Goal: Task Accomplishment & Management: Manage account settings

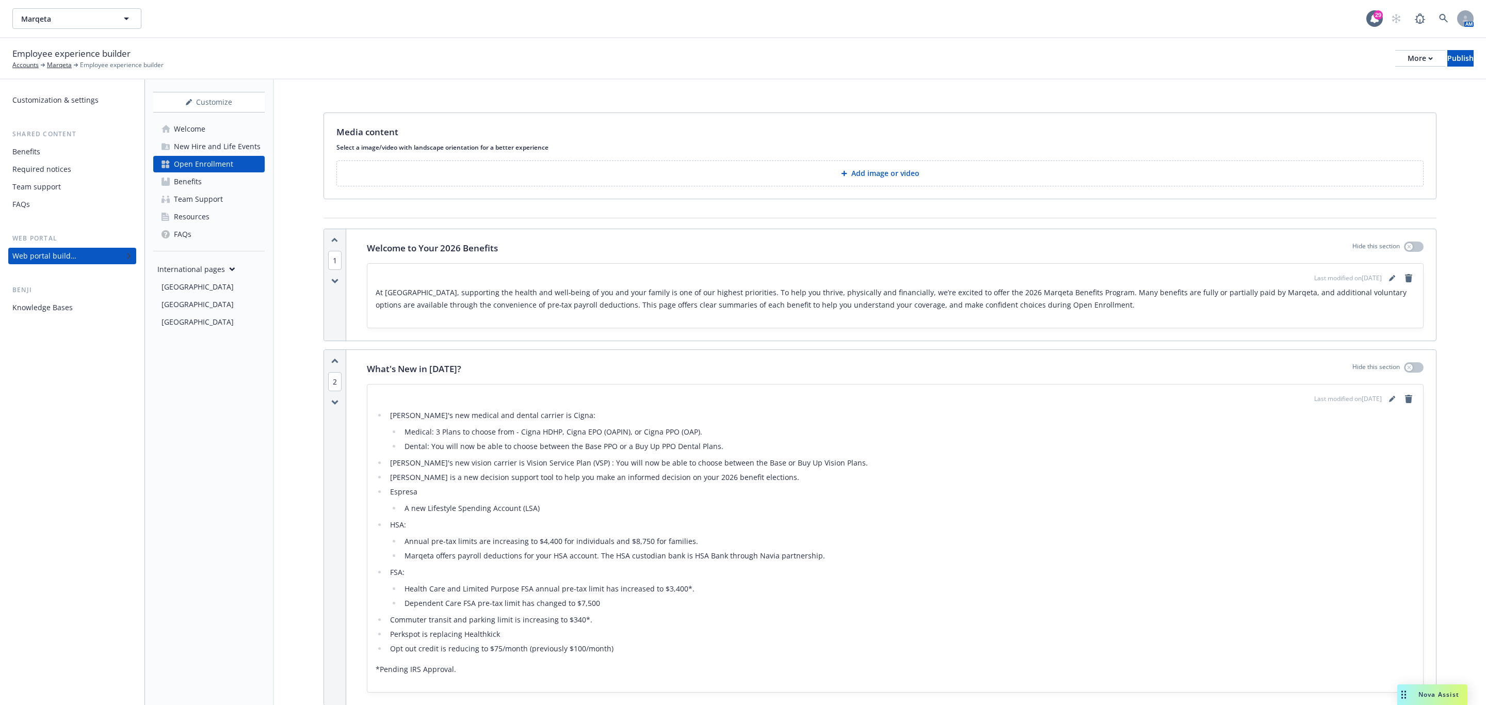
scroll to position [1668, 0]
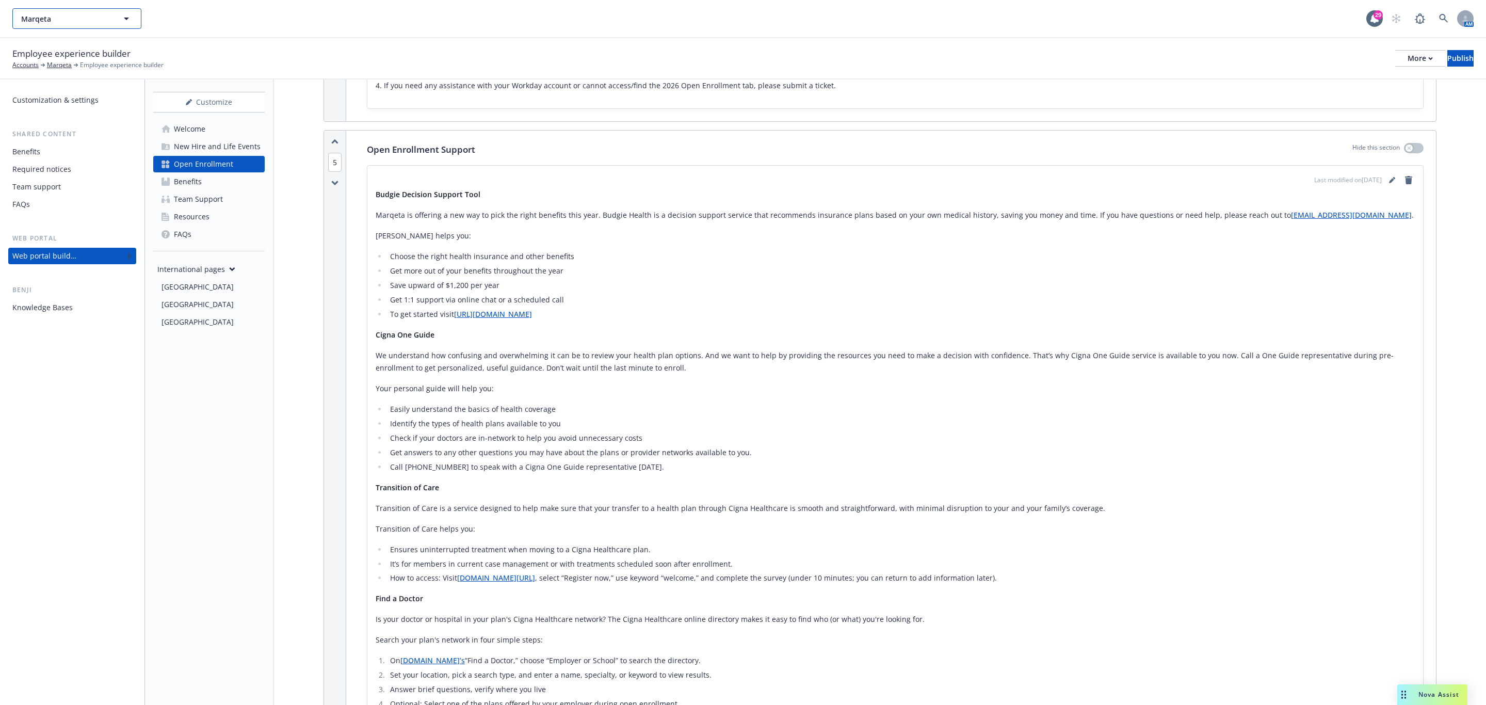
click at [79, 25] on button "Marqeta" at bounding box center [76, 18] width 129 height 21
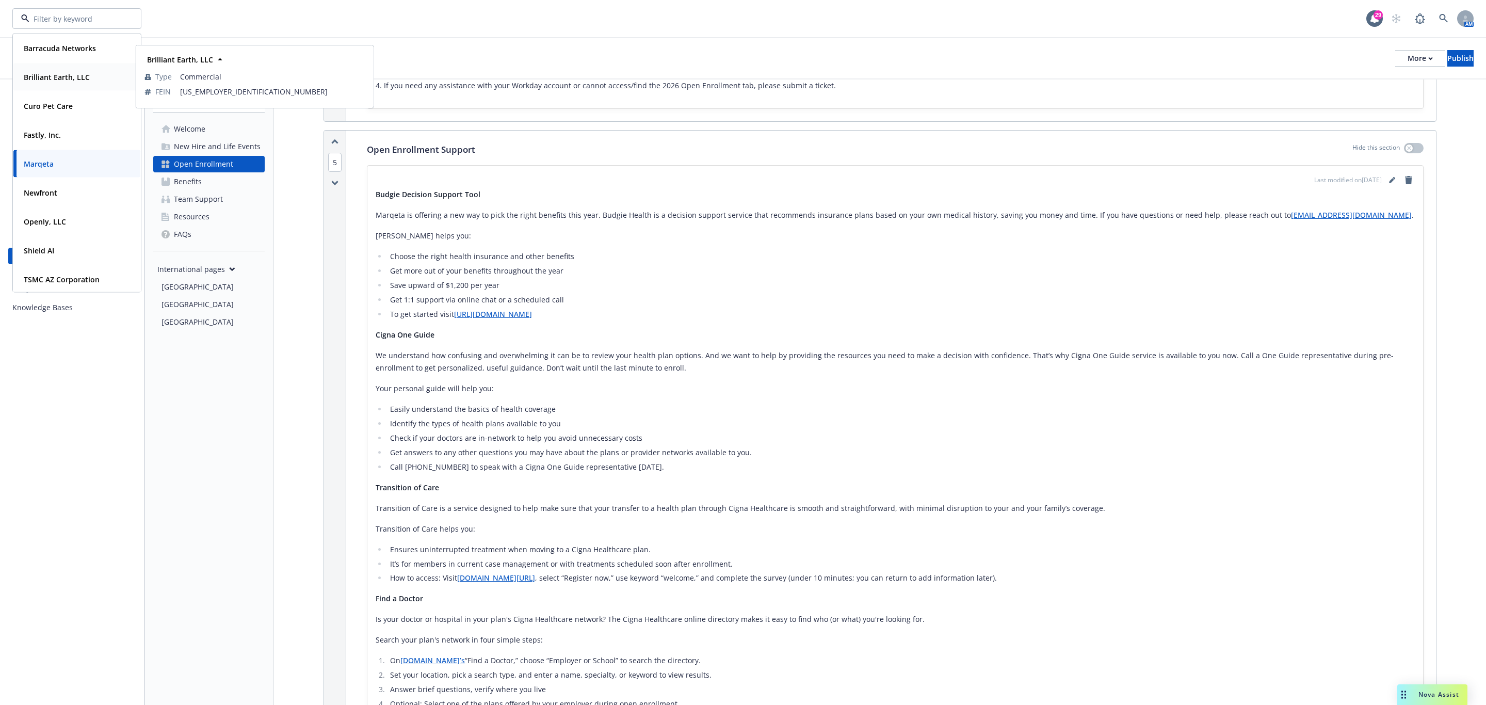
click at [84, 72] on strong "Brilliant Earth, LLC" at bounding box center [57, 77] width 66 height 10
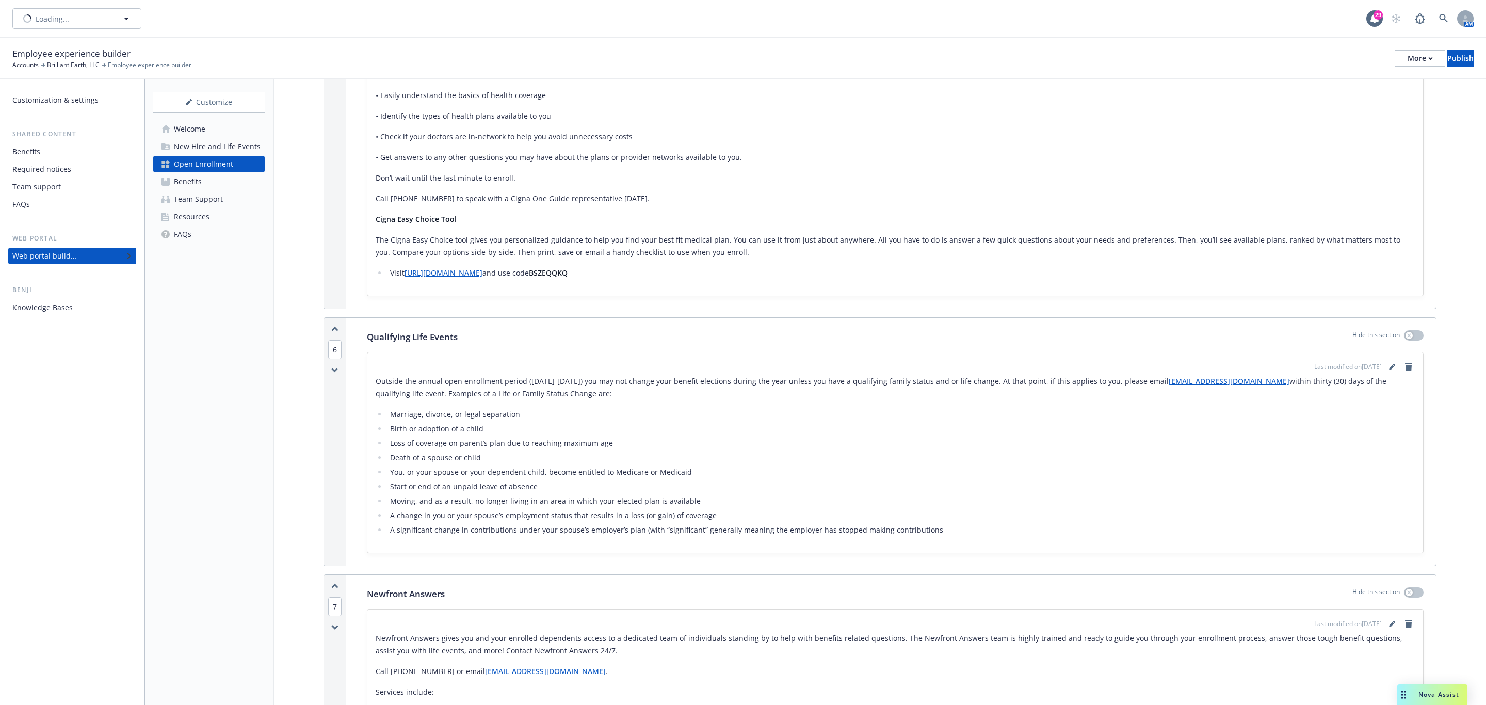
scroll to position [1474, 0]
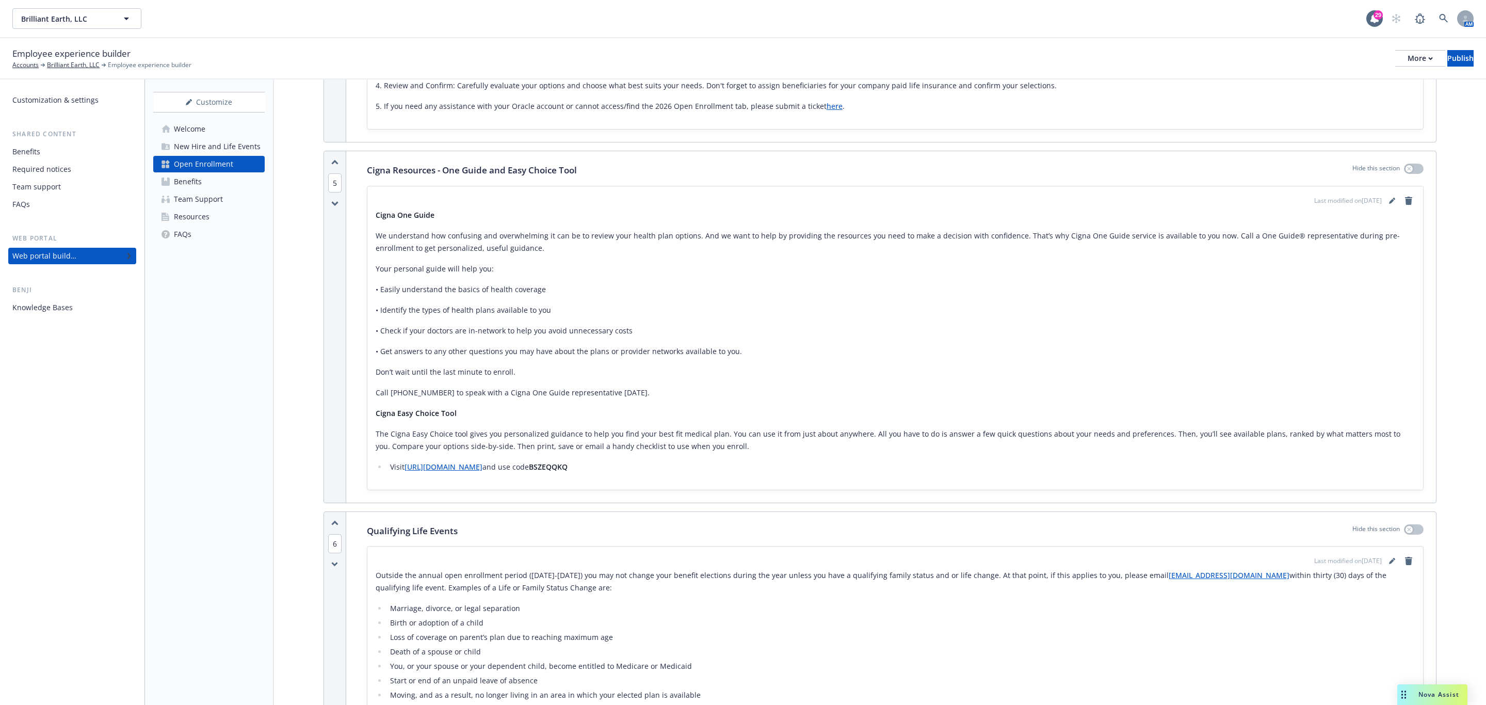
click at [42, 149] on div "Benefits" at bounding box center [72, 151] width 120 height 17
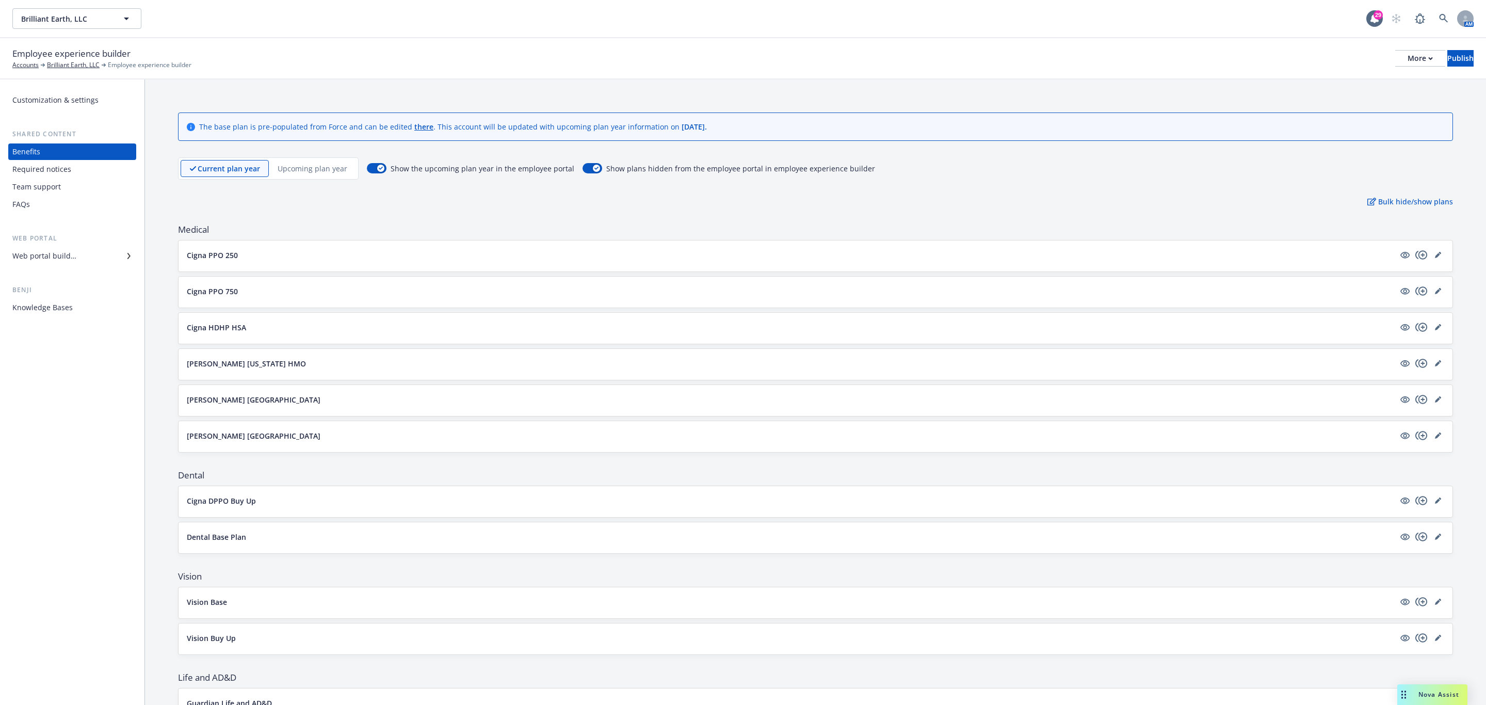
click at [310, 158] on div "Current plan year Upcoming plan year" at bounding box center [268, 168] width 181 height 22
click at [310, 162] on div "Upcoming plan year" at bounding box center [312, 168] width 87 height 17
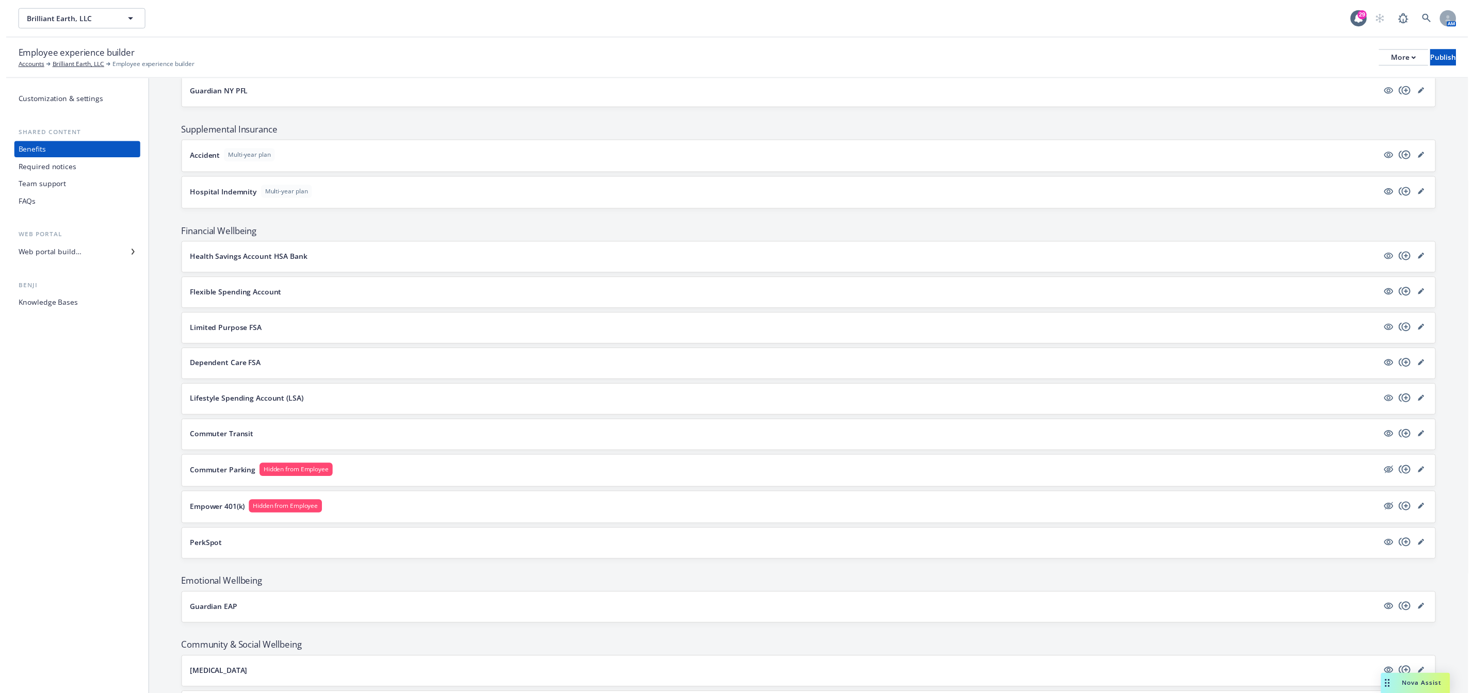
scroll to position [801, 0]
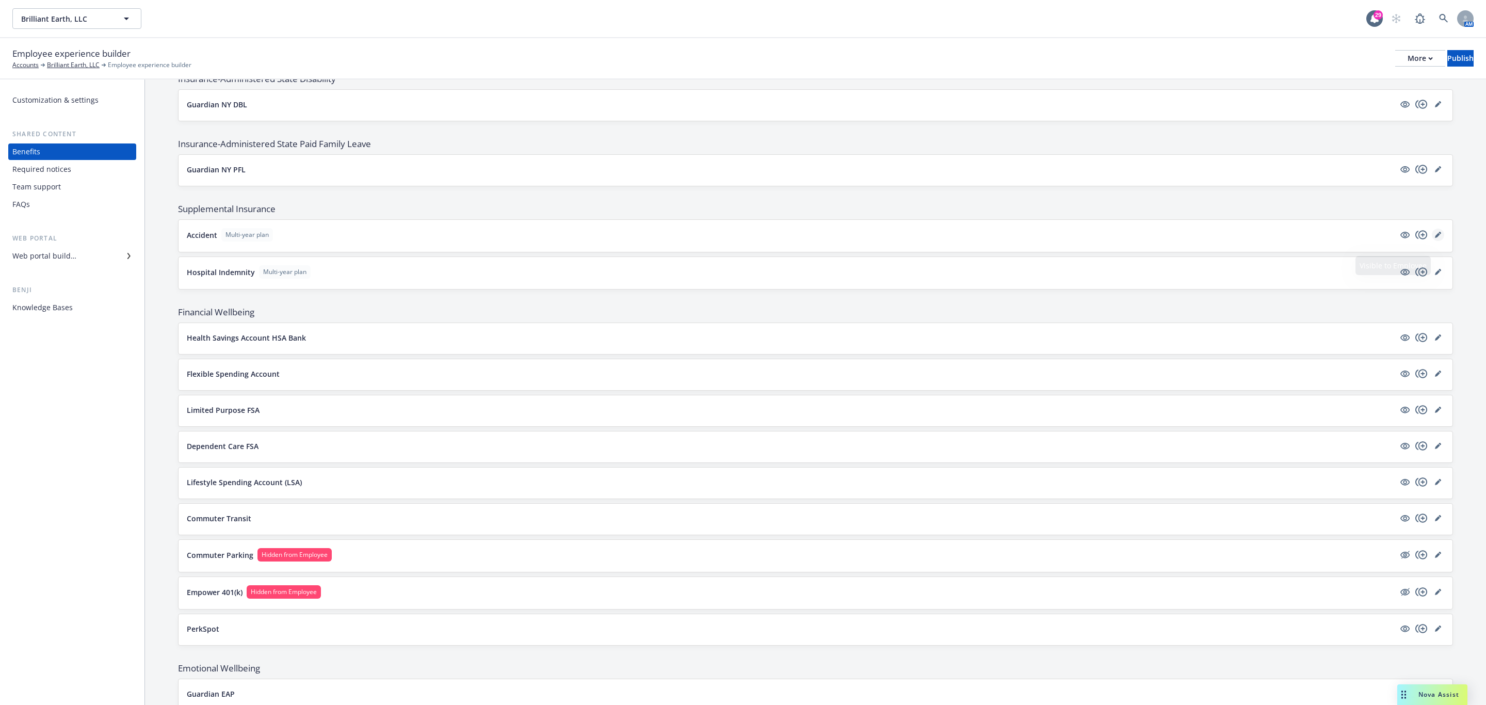
click at [1432, 241] on link "editPencil" at bounding box center [1438, 235] width 12 height 12
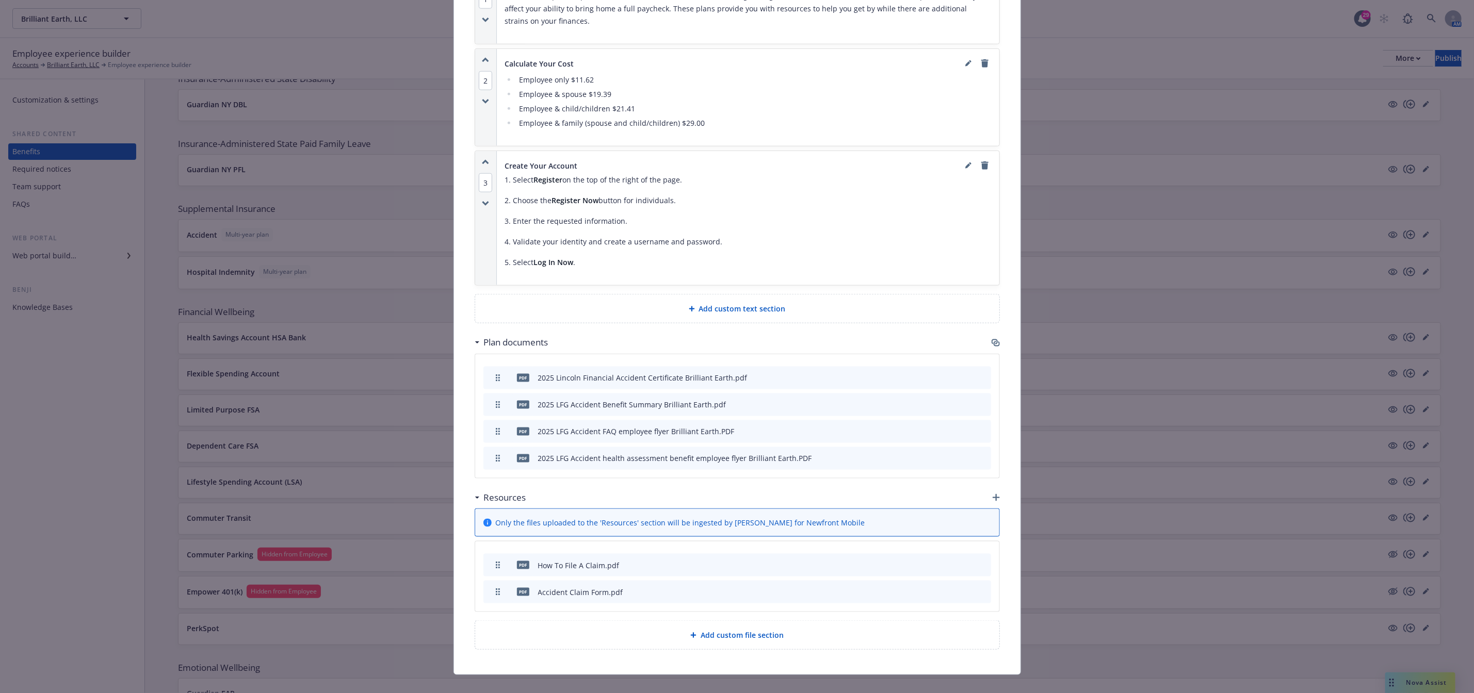
scroll to position [802, 0]
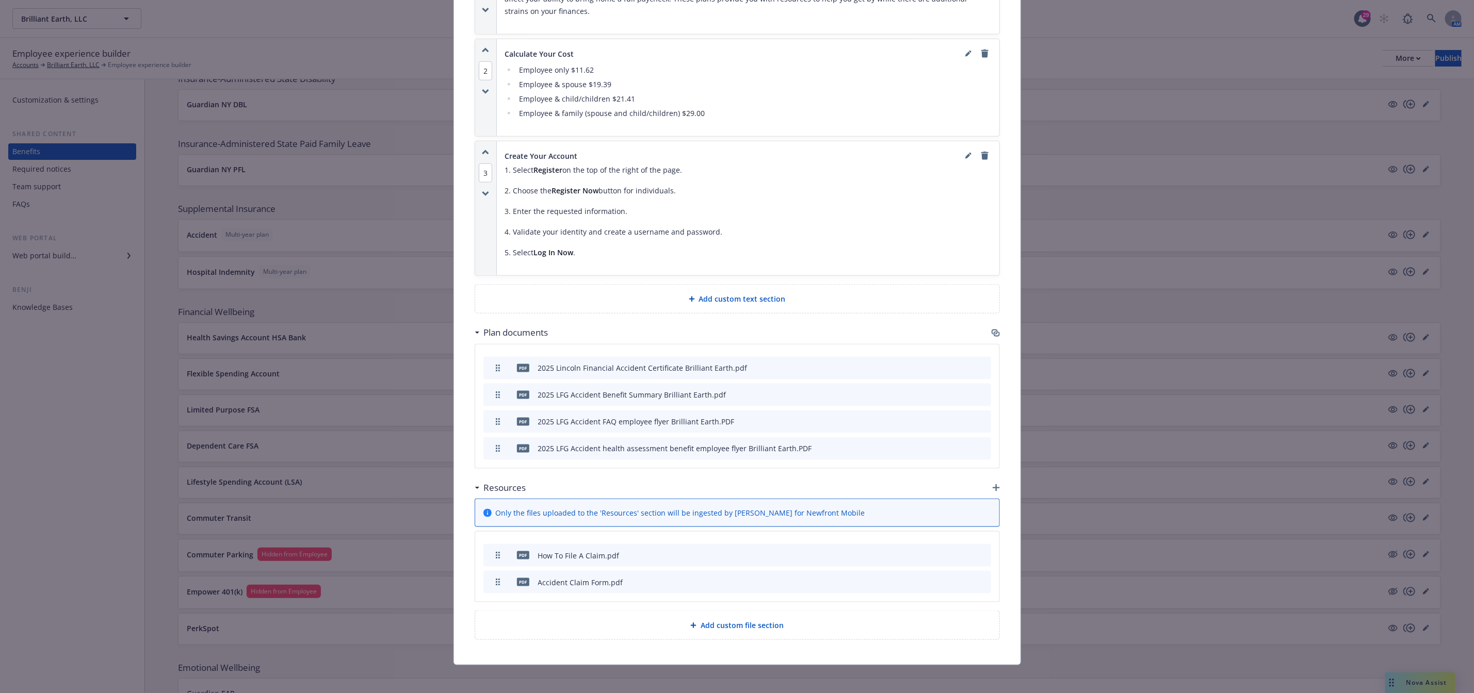
click at [960, 445] on icon "preview file" at bounding box center [964, 448] width 9 height 7
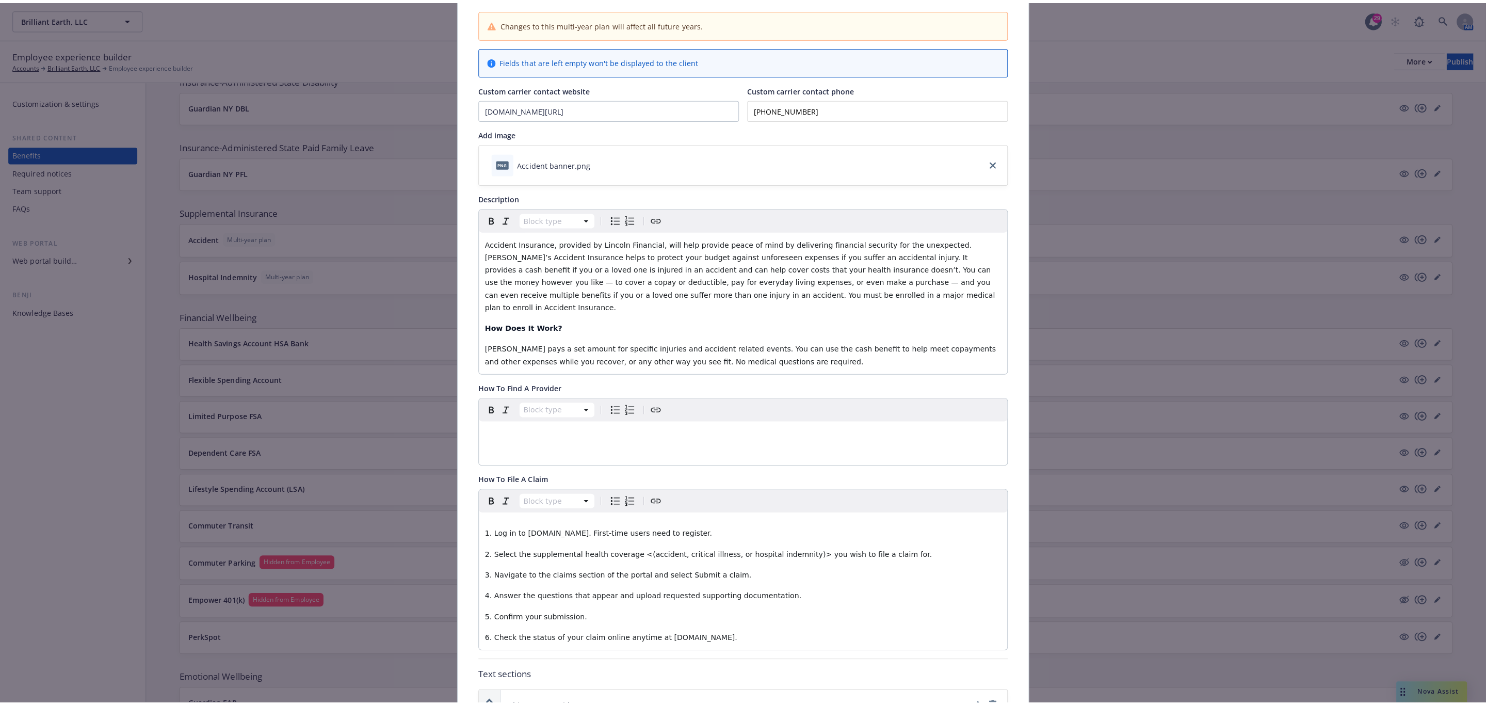
scroll to position [0, 0]
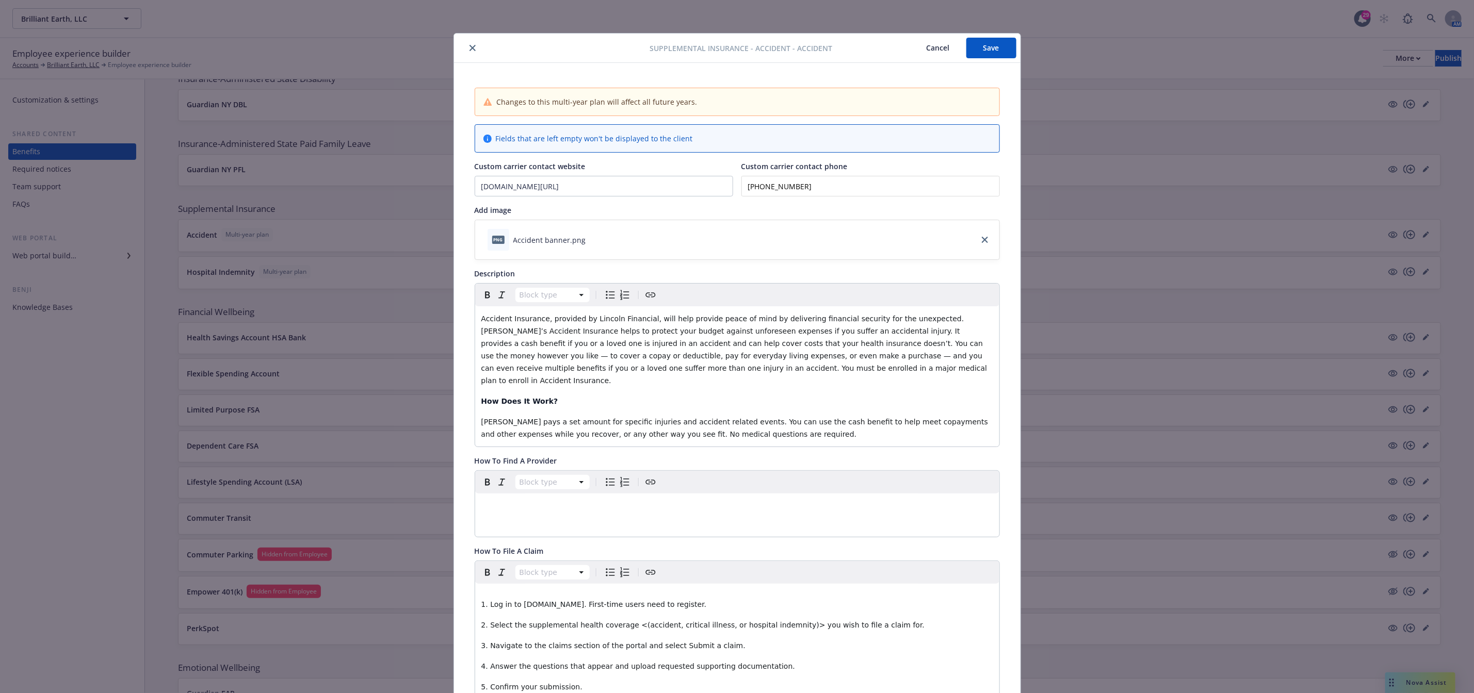
click at [466, 42] on button "close" at bounding box center [472, 48] width 12 height 12
